Goal: Task Accomplishment & Management: Complete application form

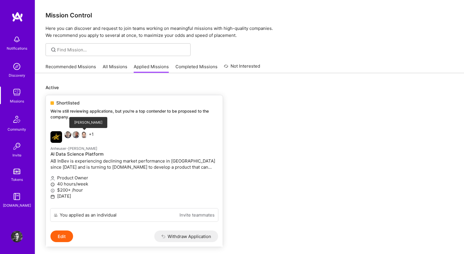
click at [84, 136] on img at bounding box center [84, 134] width 7 height 7
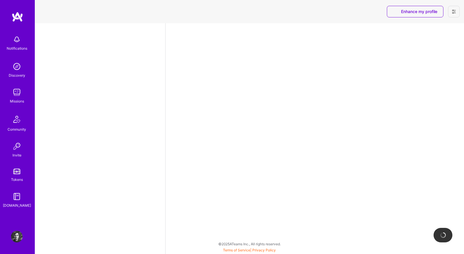
select select "US"
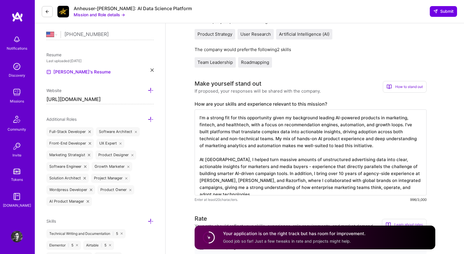
scroll to position [111, 0]
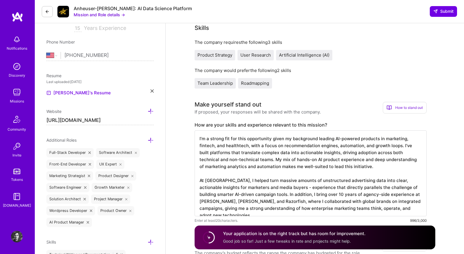
click at [89, 15] on button "Mission and Role details →" at bounding box center [99, 15] width 51 height 6
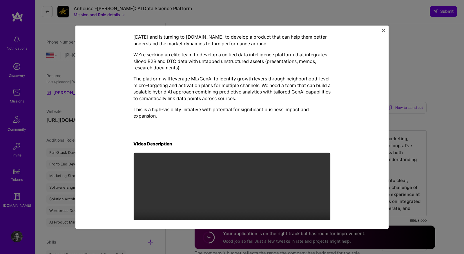
scroll to position [176, 0]
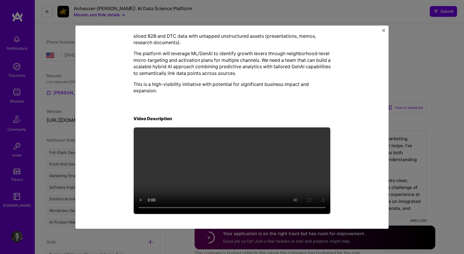
click at [270, 9] on div "Mission Description and Role Details Product Owner role description Senior Prod…" at bounding box center [232, 127] width 464 height 254
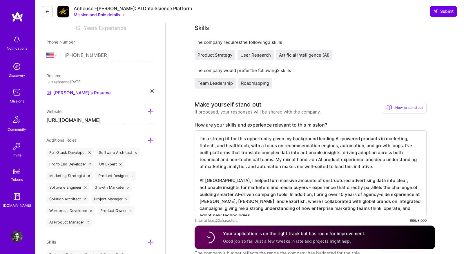
click at [20, 89] on img at bounding box center [17, 92] width 12 height 12
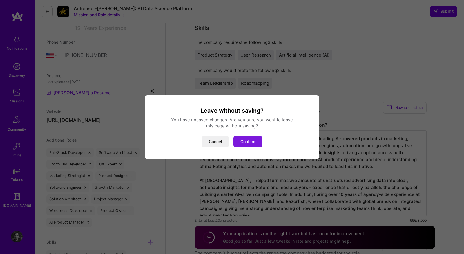
click at [251, 141] on button "Confirm" at bounding box center [248, 142] width 29 height 12
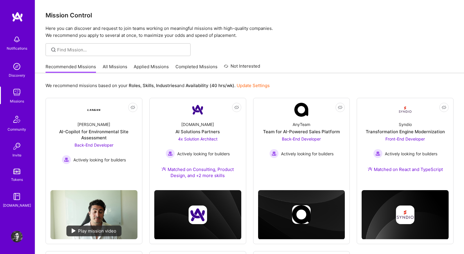
click at [111, 70] on link "All Missions" at bounding box center [115, 69] width 25 height 10
